Goal: Information Seeking & Learning: Learn about a topic

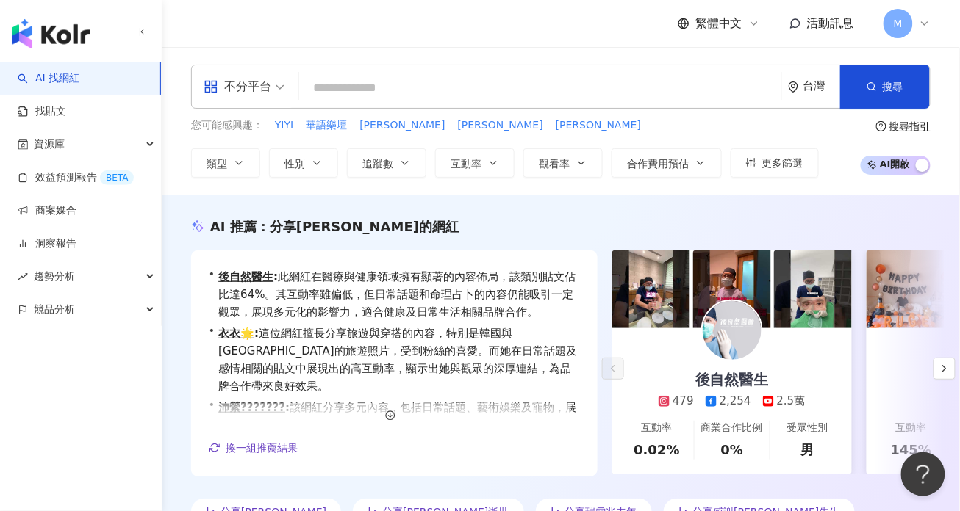
click at [407, 72] on div "不分平台 台灣 搜尋 f405a8f1-00c8-483f-9485-ac5faafb857d [PERSON_NAME]1,307 追蹤者 livia090…" at bounding box center [560, 87] width 739 height 44
click at [416, 90] on input "search" at bounding box center [540, 88] width 470 height 28
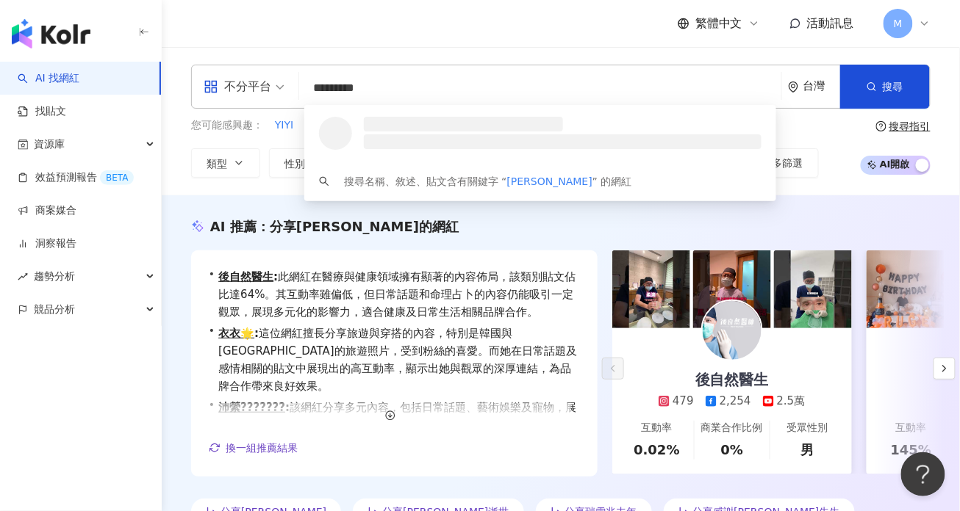
type input "**********"
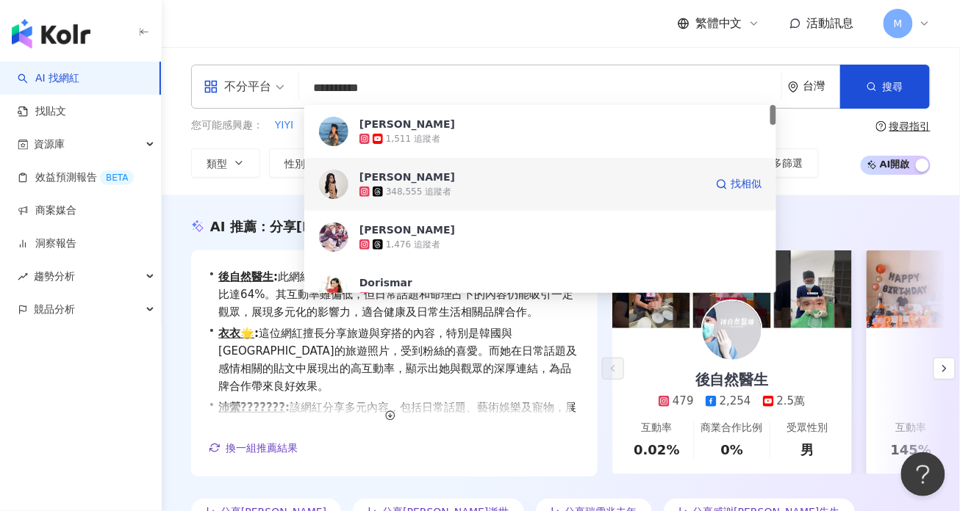
click at [520, 183] on span "[PERSON_NAME]" at bounding box center [531, 177] width 345 height 15
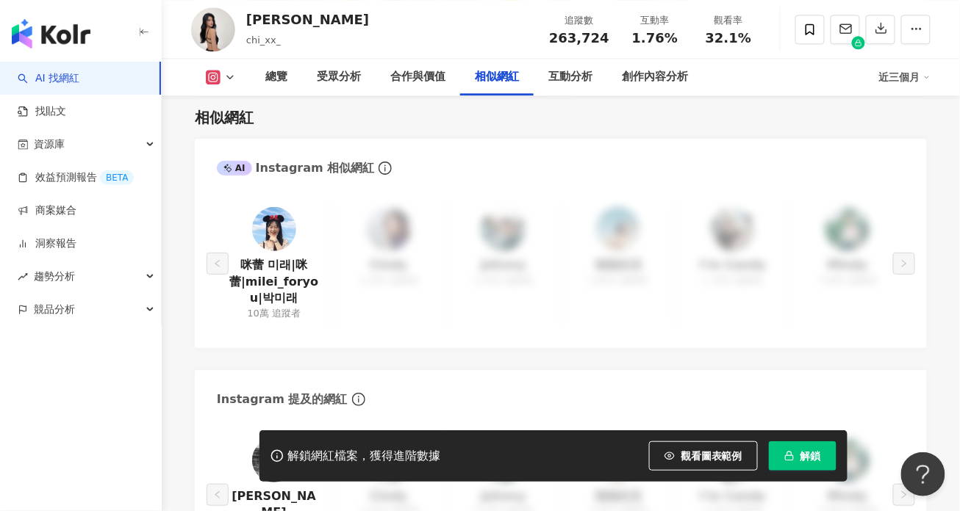
scroll to position [2397, 0]
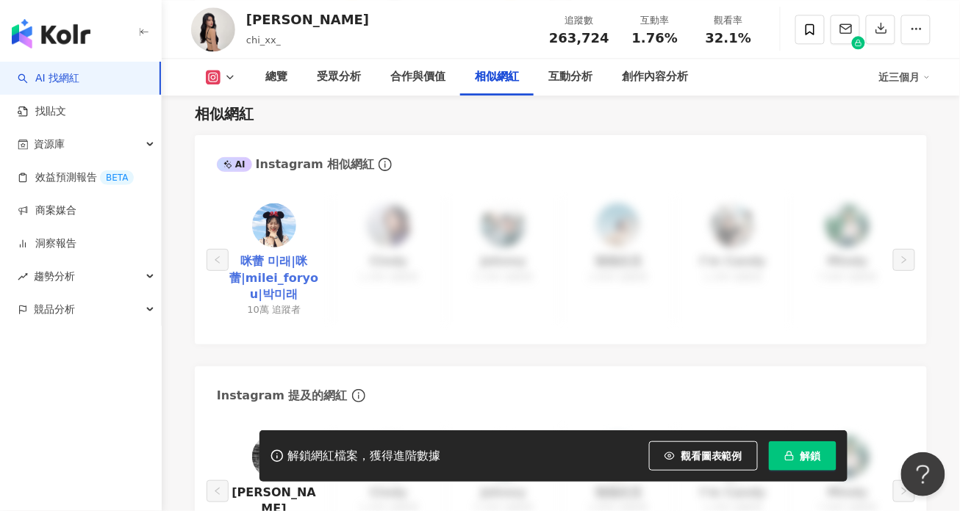
click at [275, 256] on link "咪蕾 미래|咪蕾|milei_foryou|박미래" at bounding box center [274, 278] width 90 height 49
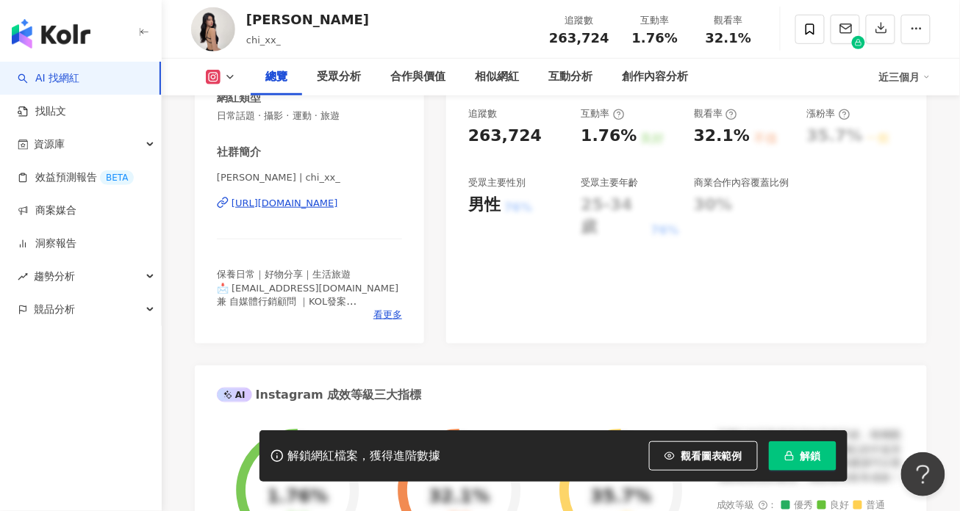
scroll to position [265, 0]
drag, startPoint x: 650, startPoint y: 220, endPoint x: 800, endPoint y: 7, distance: 260.5
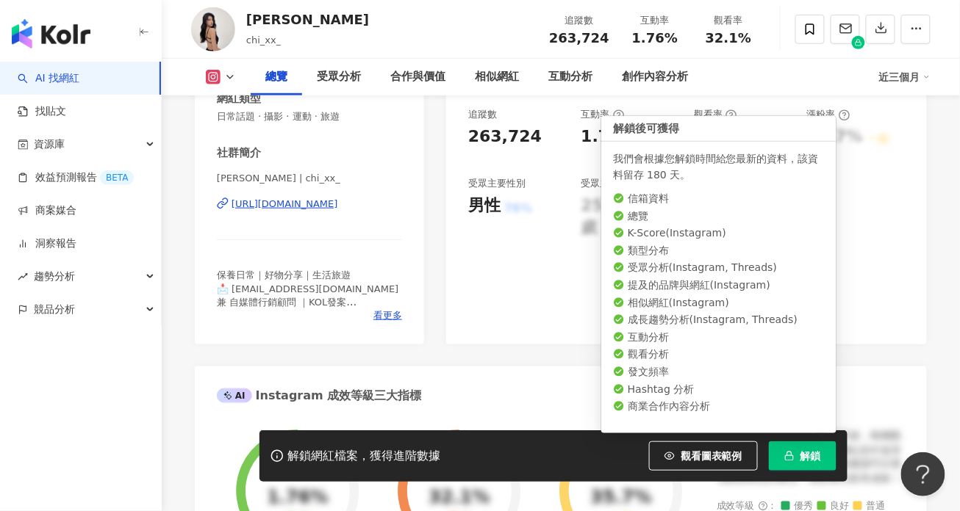
click at [797, 464] on button "解鎖" at bounding box center [803, 456] width 68 height 29
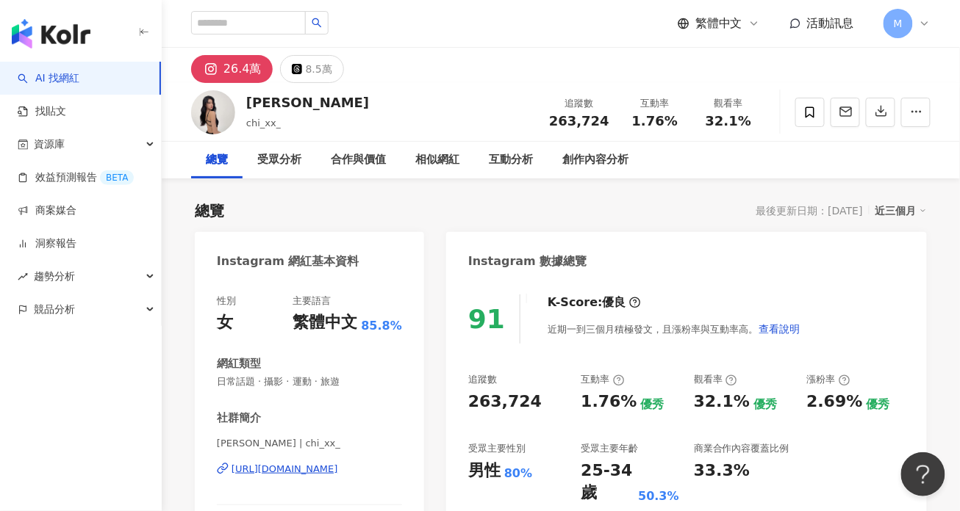
drag, startPoint x: 566, startPoint y: 402, endPoint x: 805, endPoint y: 4, distance: 463.8
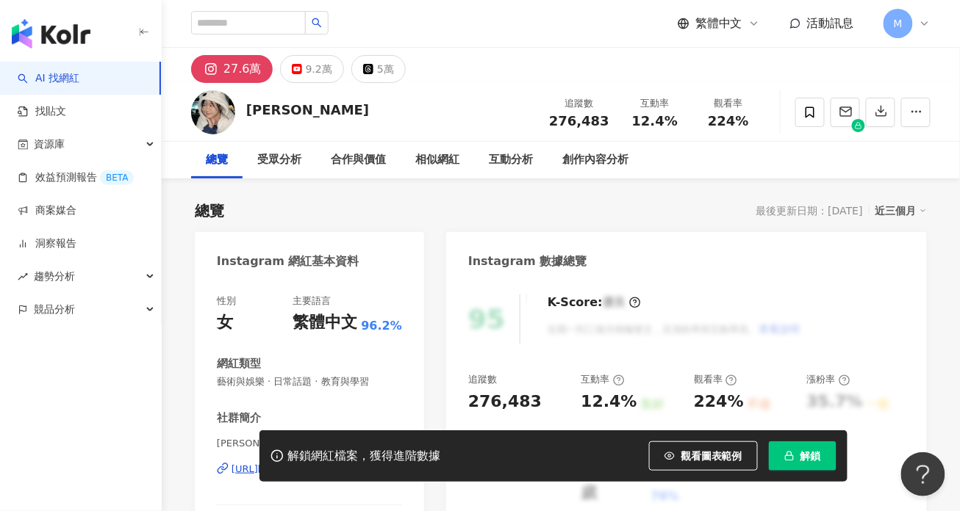
scroll to position [47, 0]
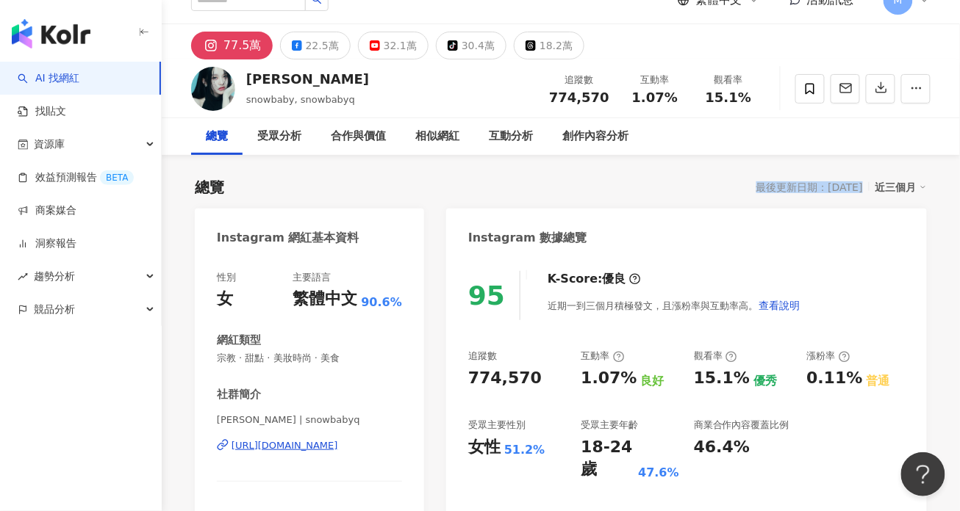
scroll to position [59, 0]
